Goal: Communication & Community: Answer question/provide support

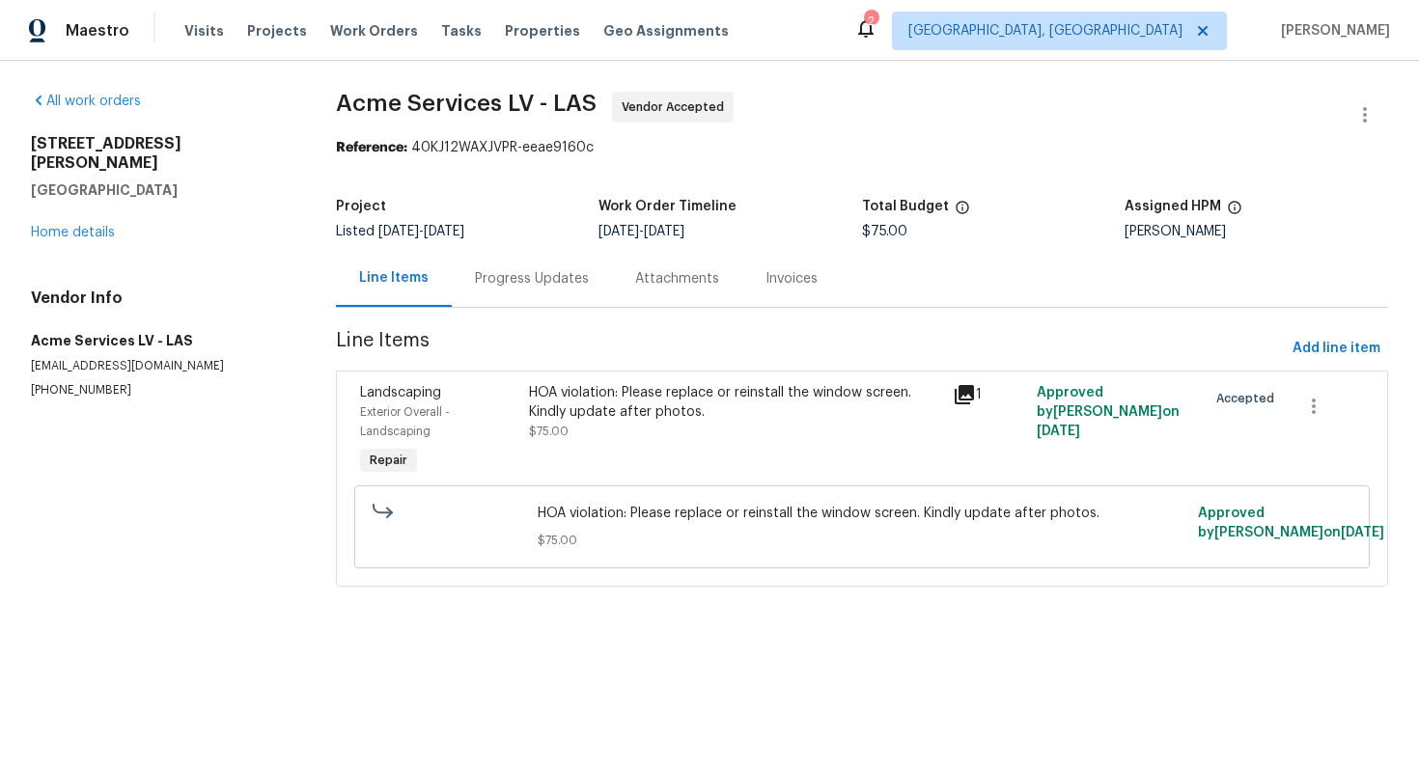
click at [544, 267] on div "Progress Updates" at bounding box center [532, 278] width 160 height 57
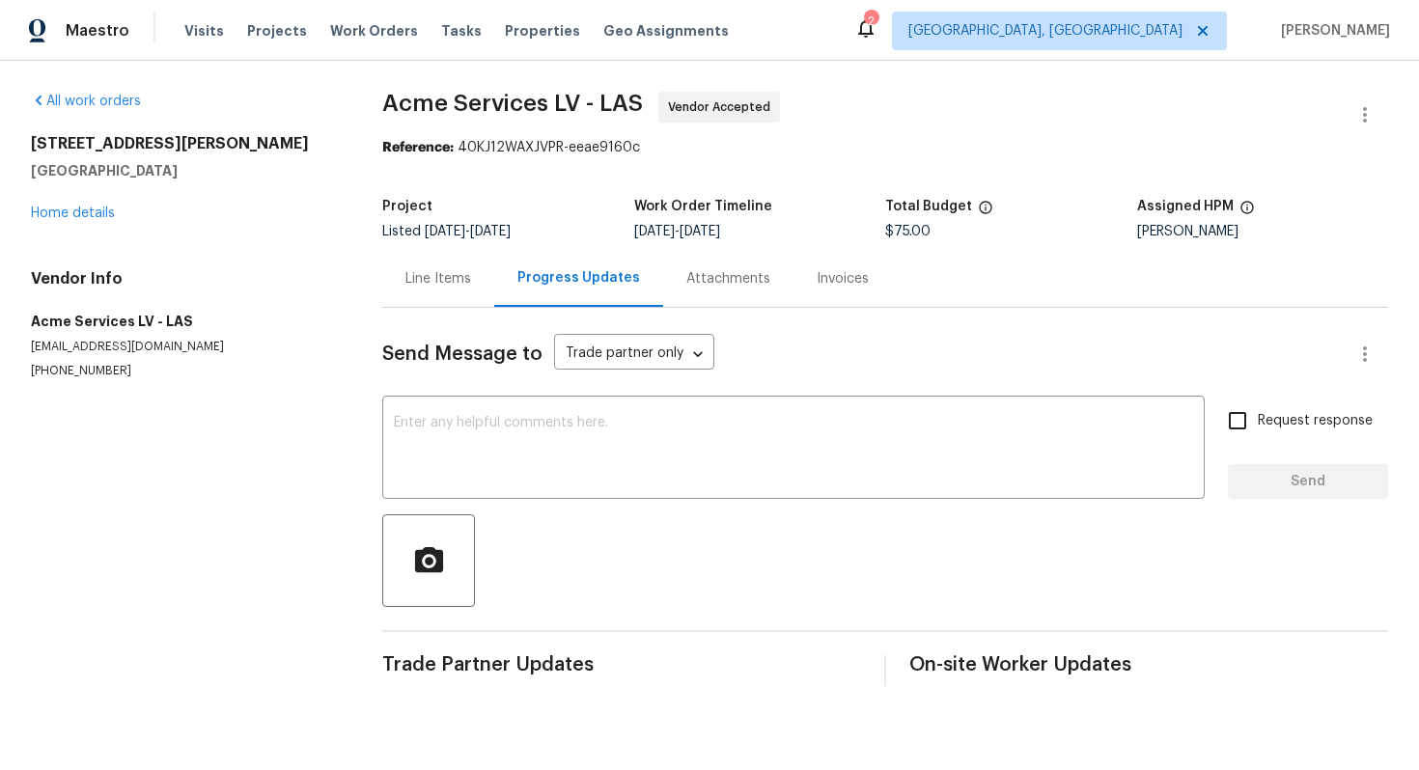
click at [449, 280] on div "Line Items" at bounding box center [438, 278] width 66 height 19
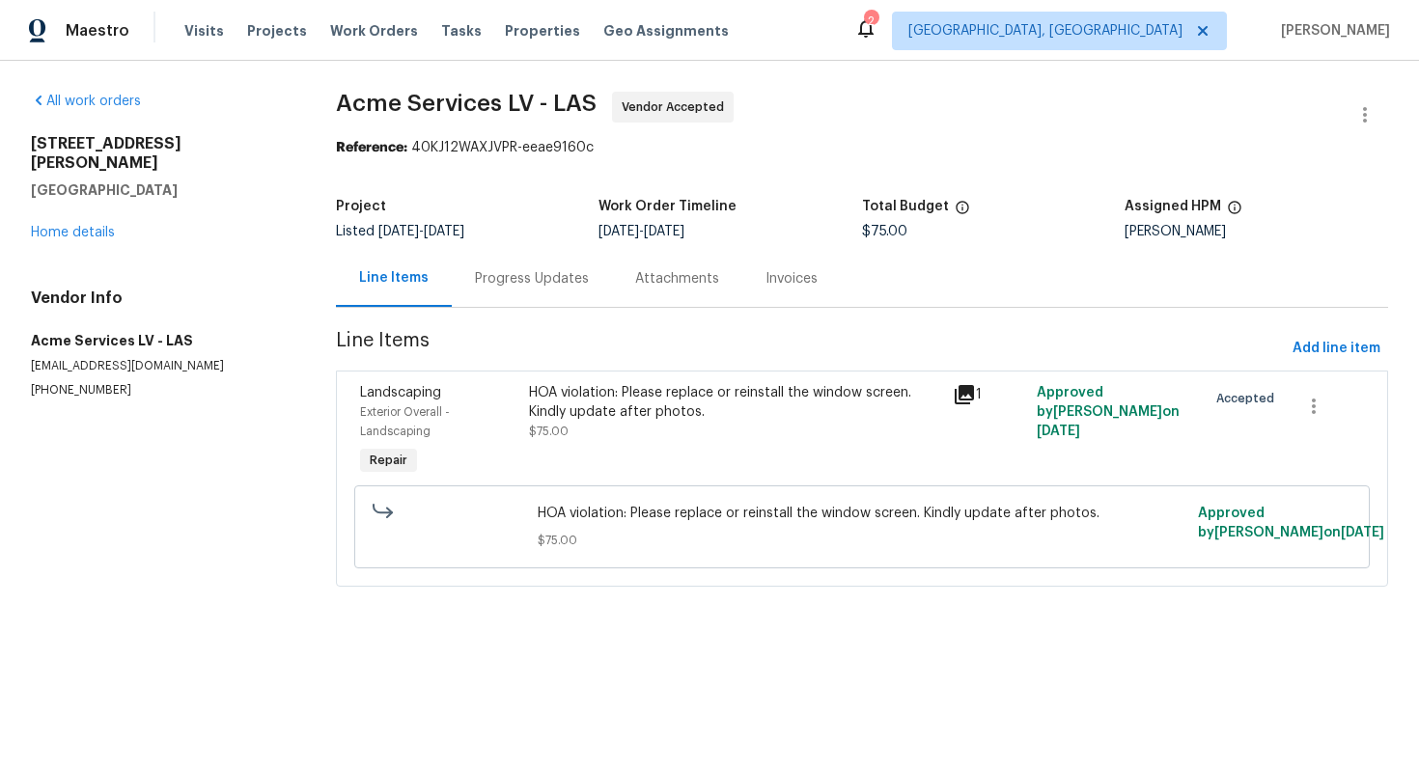
click at [519, 275] on div "Progress Updates" at bounding box center [532, 278] width 114 height 19
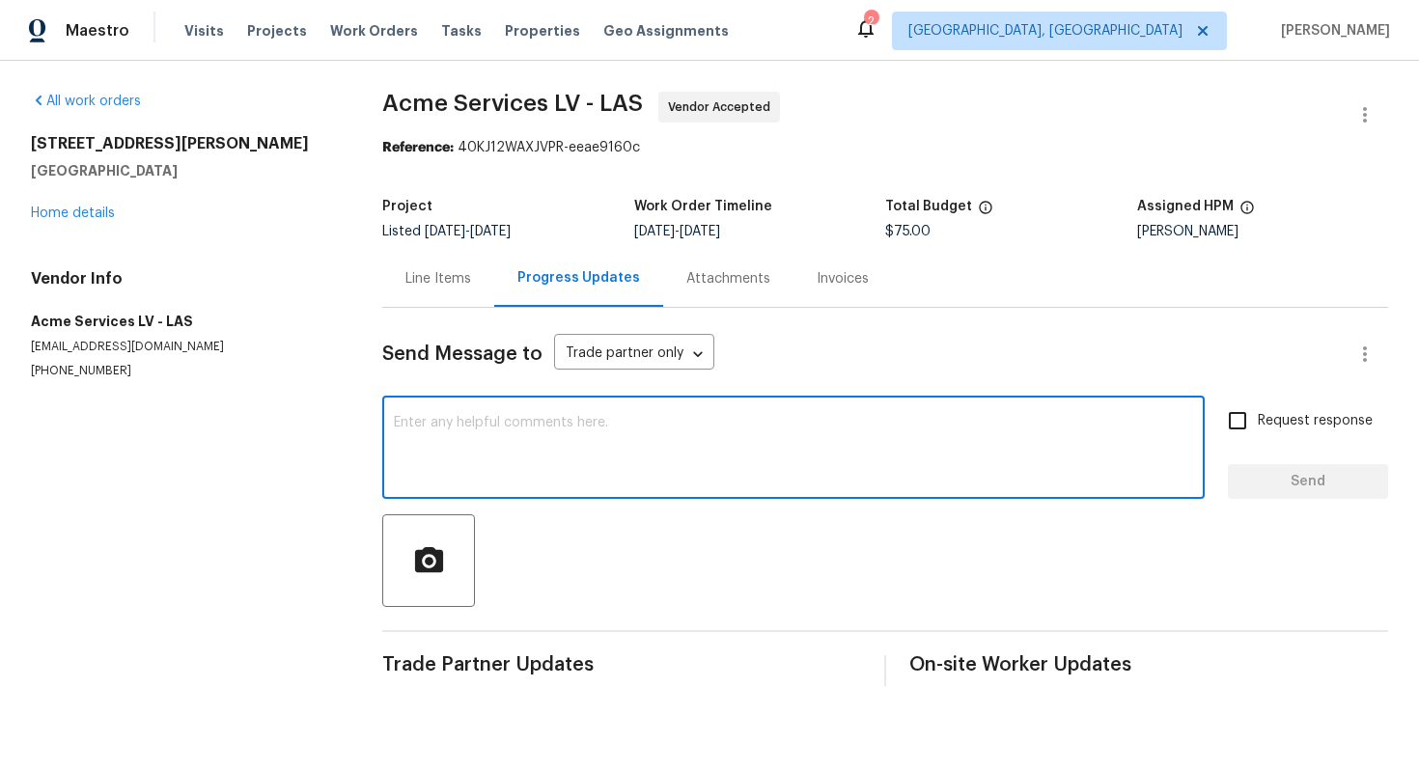
click at [550, 479] on textarea at bounding box center [793, 450] width 799 height 68
paste textarea "This property is set to close, so we kindly ask if you could prioritize this. T…"
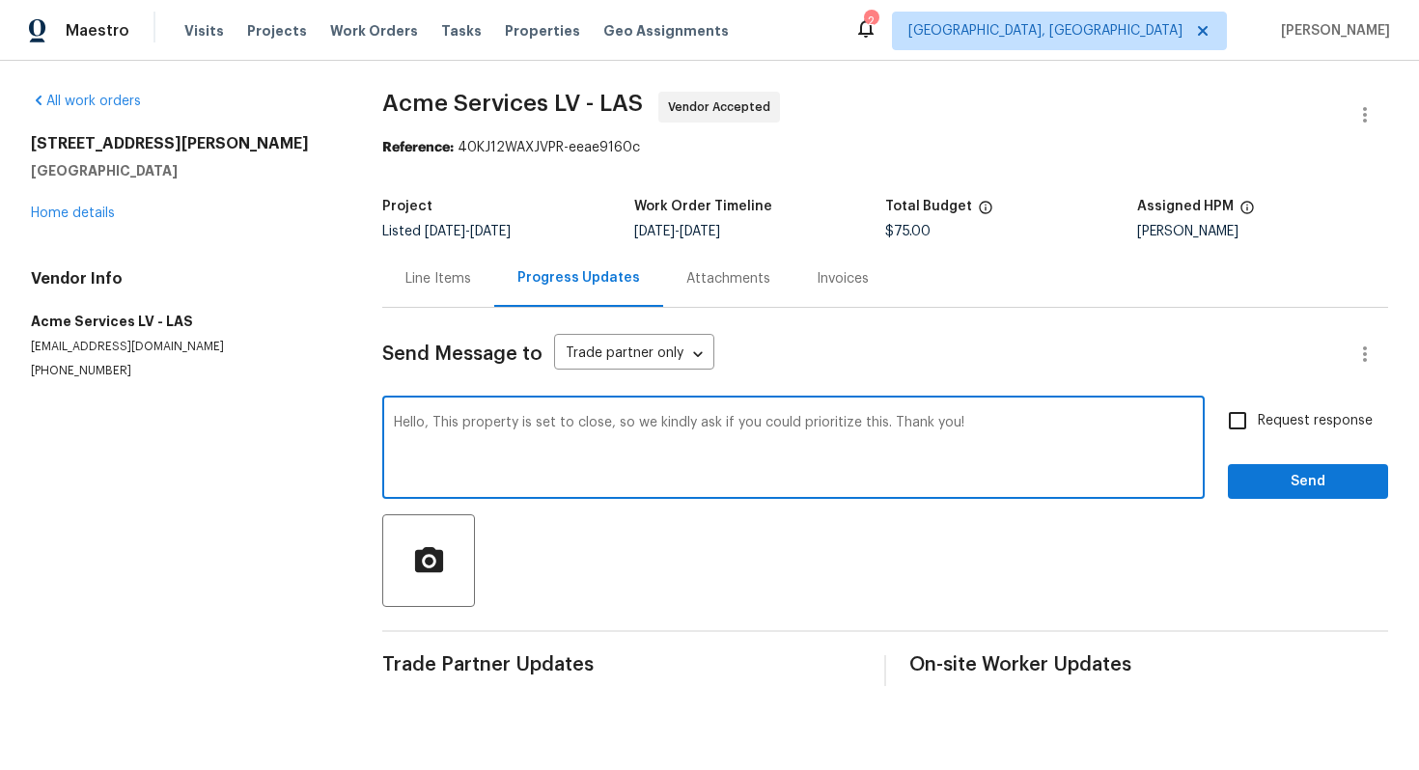
type textarea "Hello, This property is set to close, so we kindly ask if you could prioritize …"
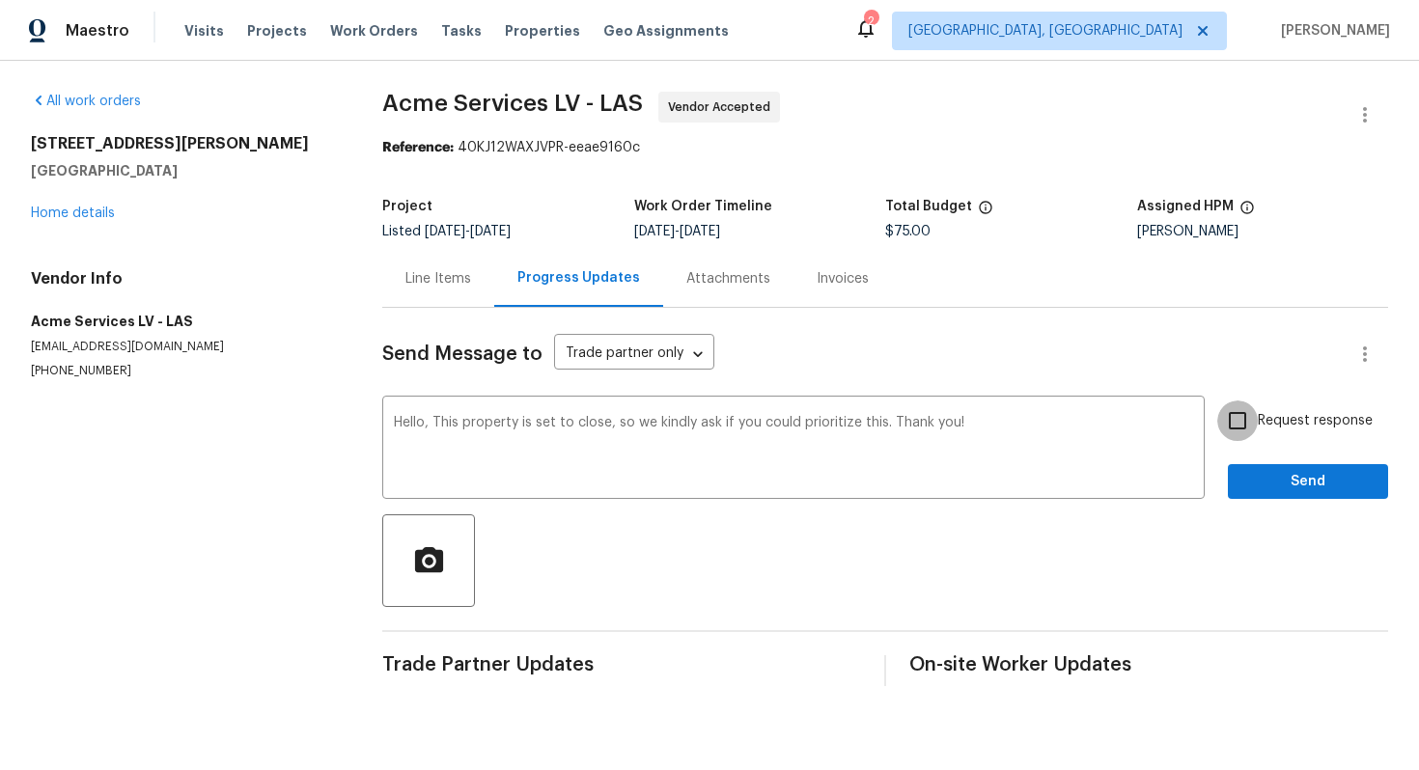
click at [1243, 426] on input "Request response" at bounding box center [1237, 421] width 41 height 41
checkbox input "true"
click at [1281, 501] on div "Send Message to Trade partner only Trade partner only ​ Hello, This property is…" at bounding box center [885, 497] width 1006 height 378
click at [1295, 477] on span "Send" at bounding box center [1307, 482] width 129 height 24
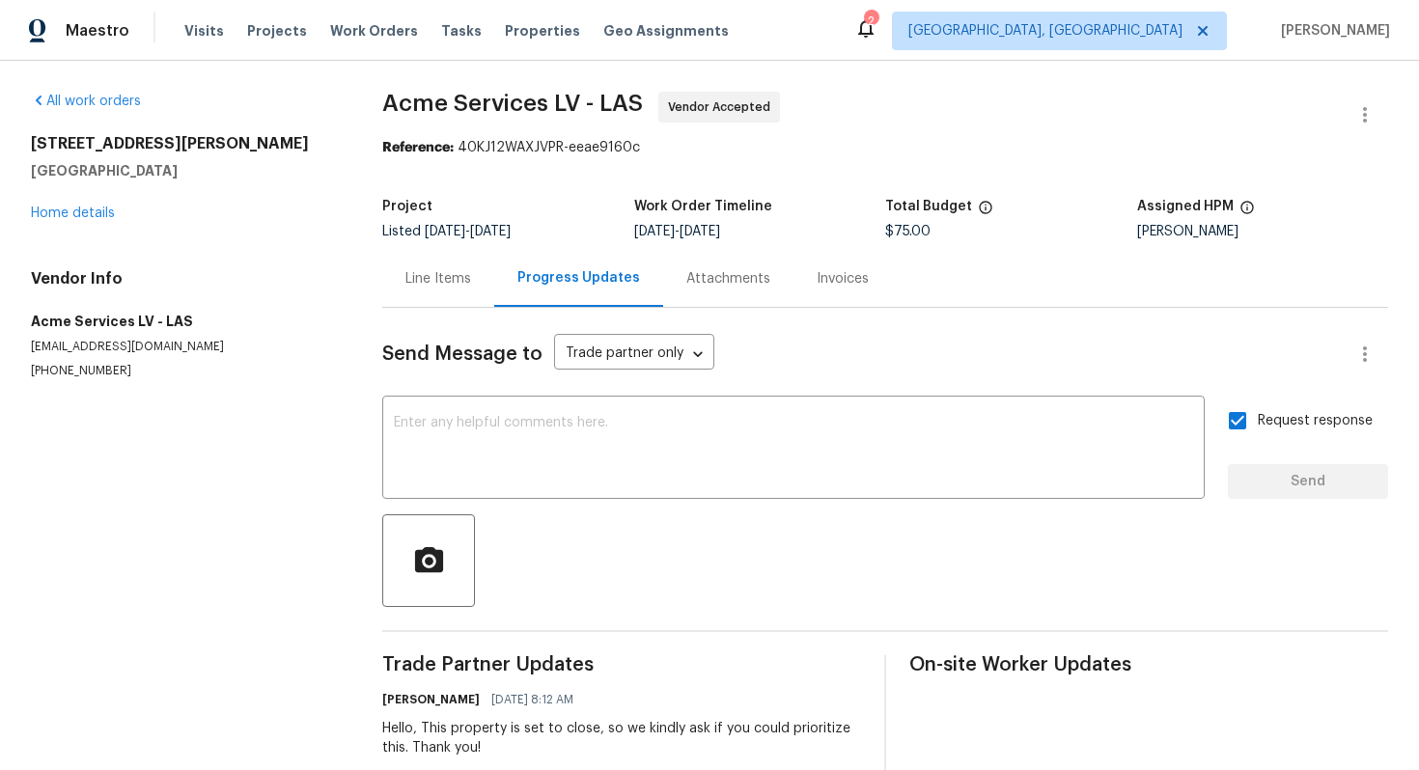
scroll to position [42, 0]
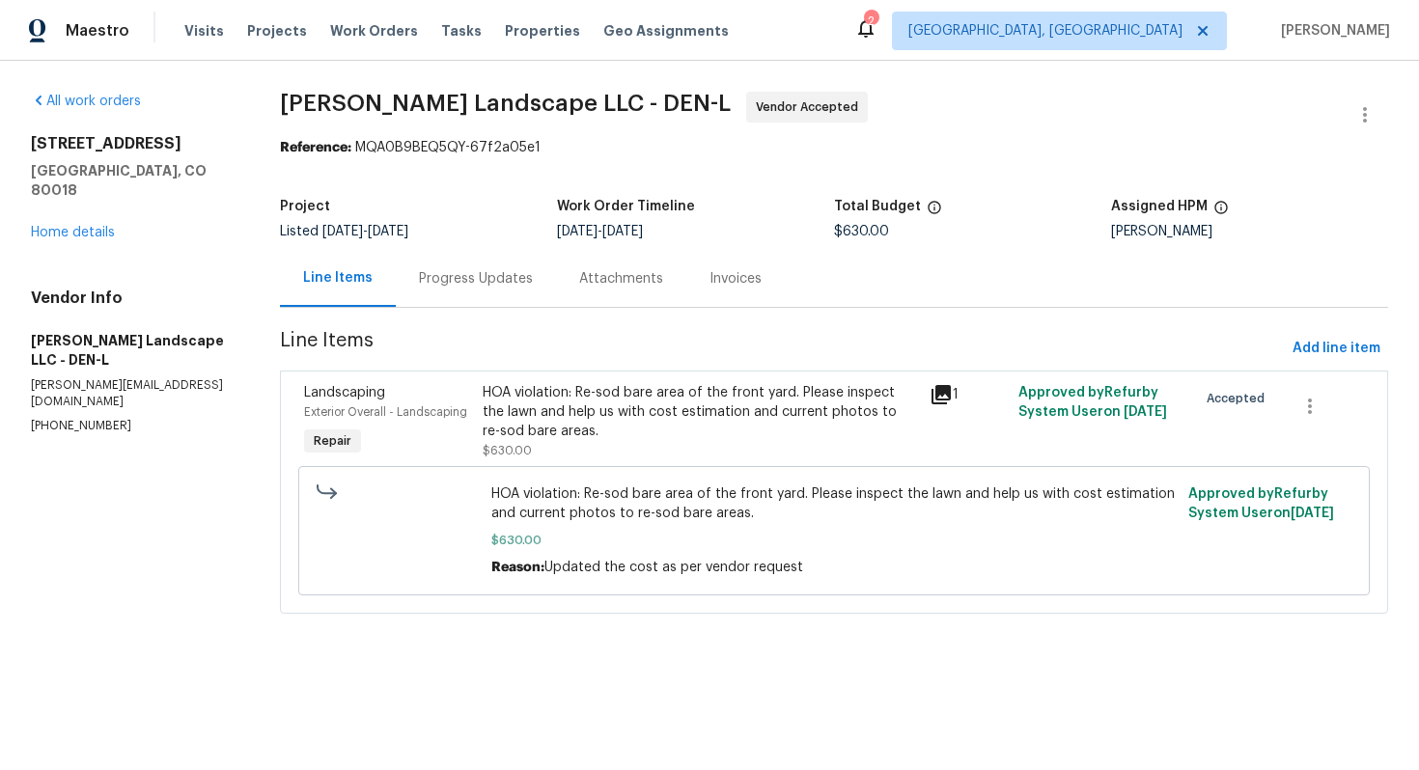
click at [478, 283] on div "Progress Updates" at bounding box center [476, 278] width 114 height 19
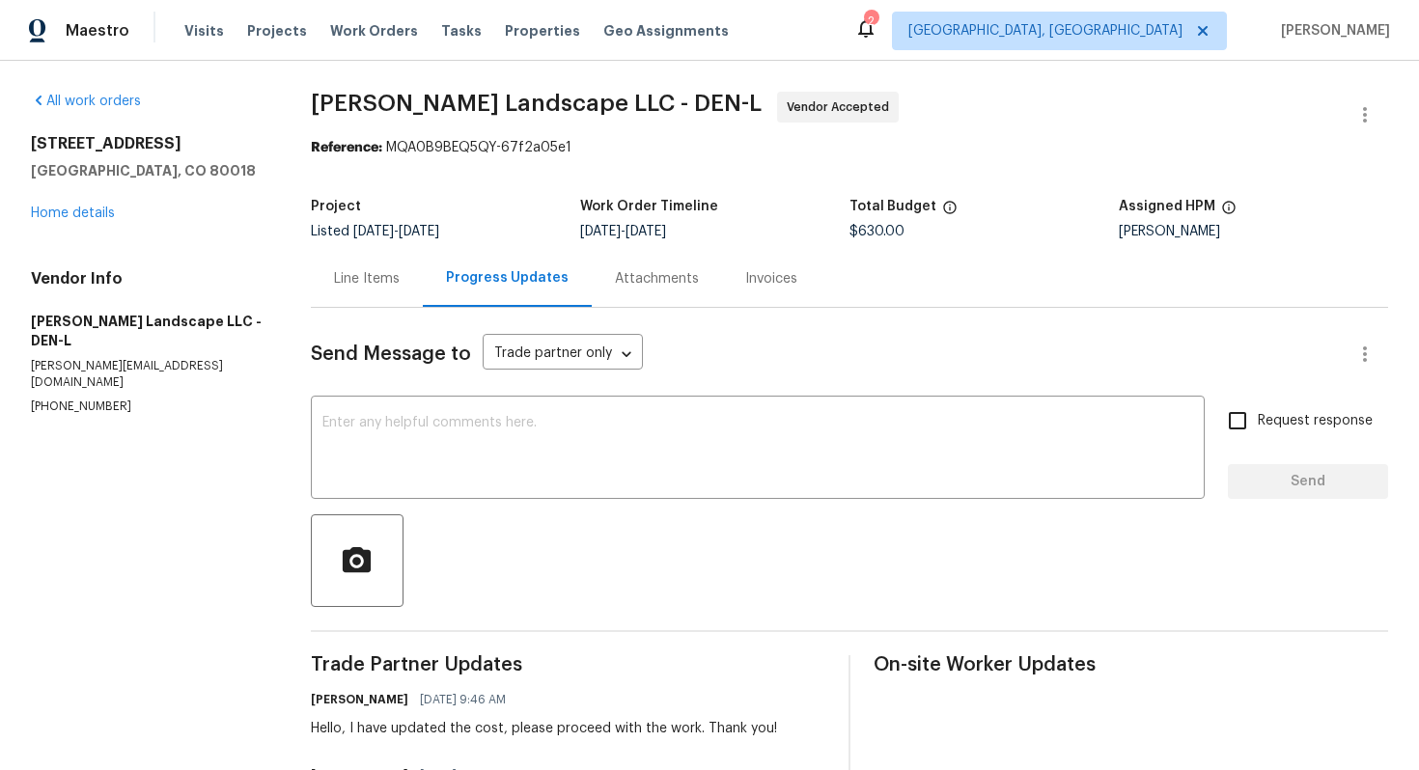
drag, startPoint x: 190, startPoint y: 142, endPoint x: 24, endPoint y: 140, distance: 166.0
click at [24, 140] on div "All work orders 25643 E Bayaud Ave Aurora, CO 80018 Home details Vendor Info Da…" at bounding box center [709, 569] width 1419 height 1016
copy h2 "25643 E Bayaud Ave"
